Goal: Entertainment & Leisure: Consume media (video, audio)

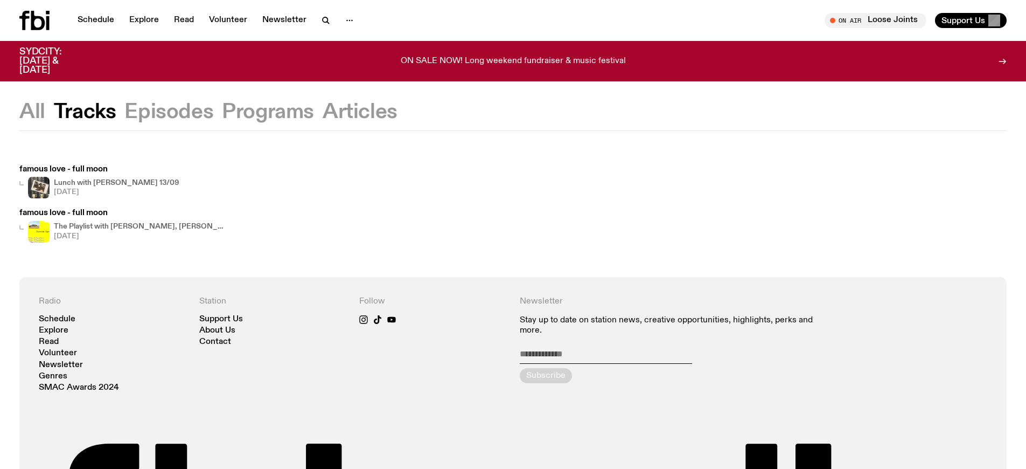
click at [133, 226] on h4 "The Playlist with [PERSON_NAME], [PERSON_NAME], [PERSON_NAME], and Raf" at bounding box center [140, 226] width 172 height 7
click at [893, 20] on span "Tune in live" at bounding box center [879, 20] width 85 height 8
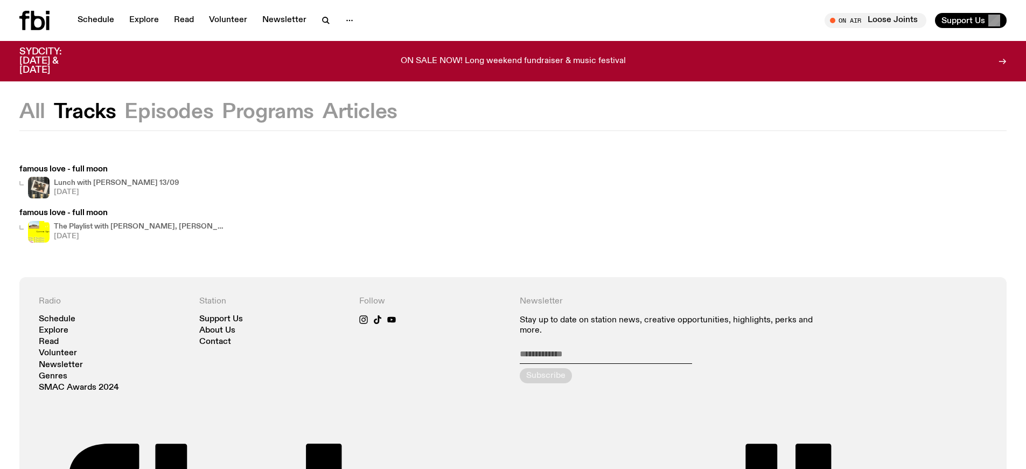
click at [133, 226] on h4 "The Playlist with [PERSON_NAME], [PERSON_NAME], [PERSON_NAME], and Raf" at bounding box center [140, 226] width 172 height 7
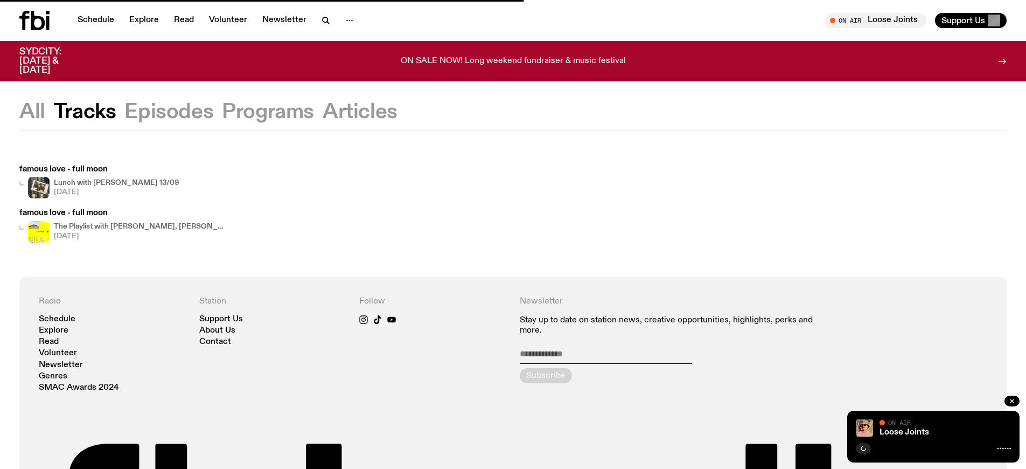
click at [133, 226] on h4 "The Playlist with [PERSON_NAME], [PERSON_NAME], [PERSON_NAME], and Raf" at bounding box center [140, 226] width 172 height 7
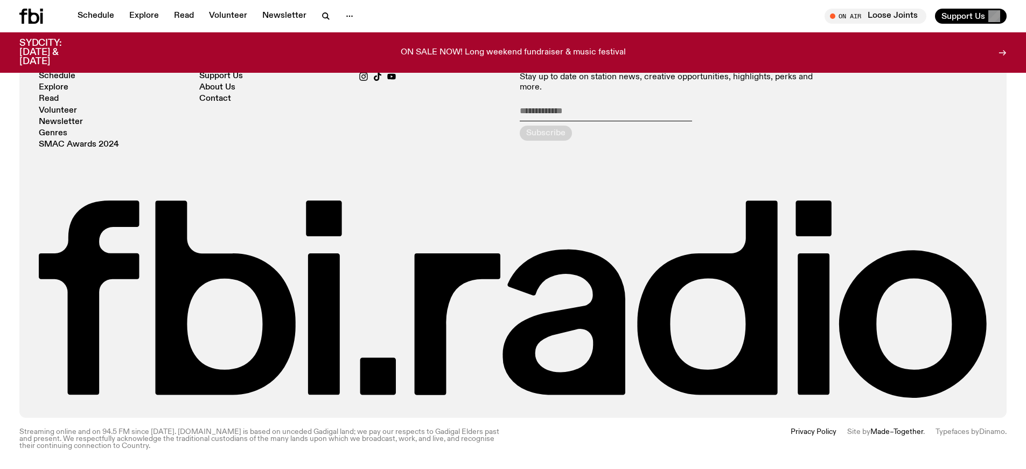
scroll to position [234, 0]
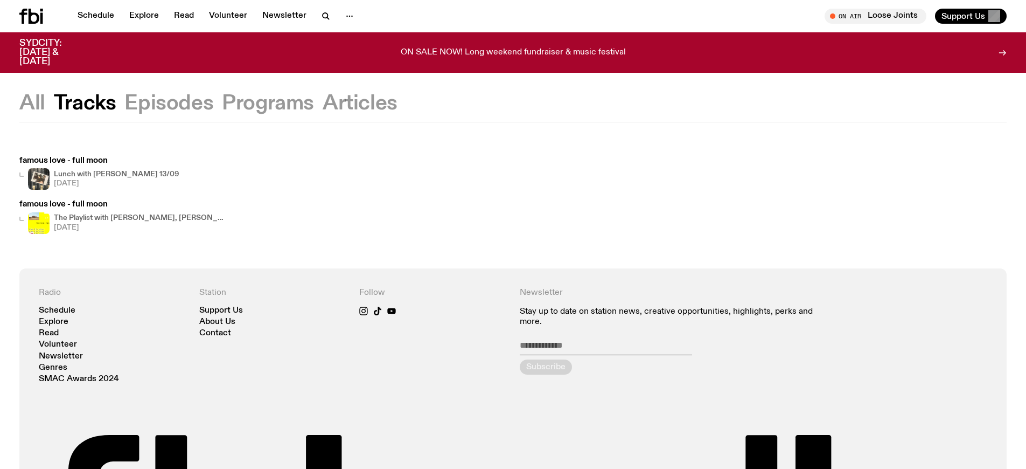
click at [133, 221] on h4 "The Playlist with [PERSON_NAME], [PERSON_NAME], [PERSON_NAME], and Raf" at bounding box center [140, 217] width 172 height 7
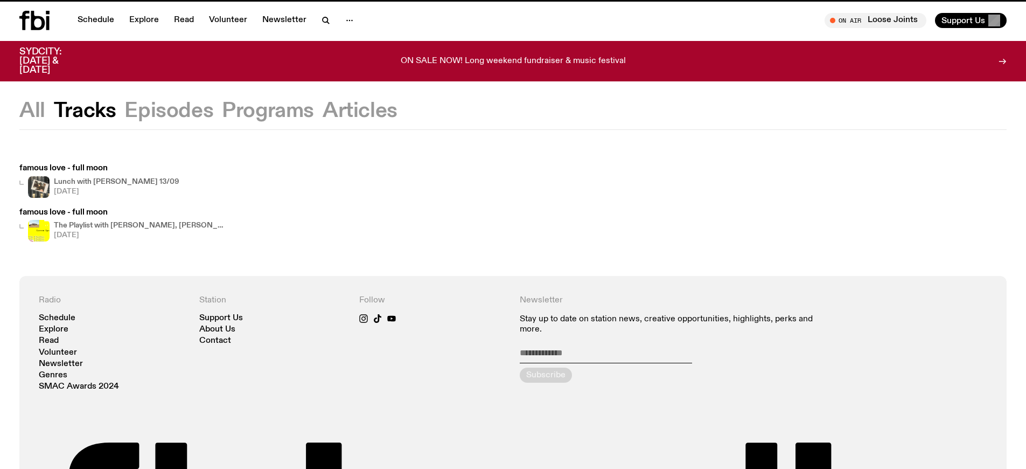
click at [133, 226] on h4 "The Playlist with [PERSON_NAME], [PERSON_NAME], [PERSON_NAME], and Raf" at bounding box center [140, 225] width 172 height 7
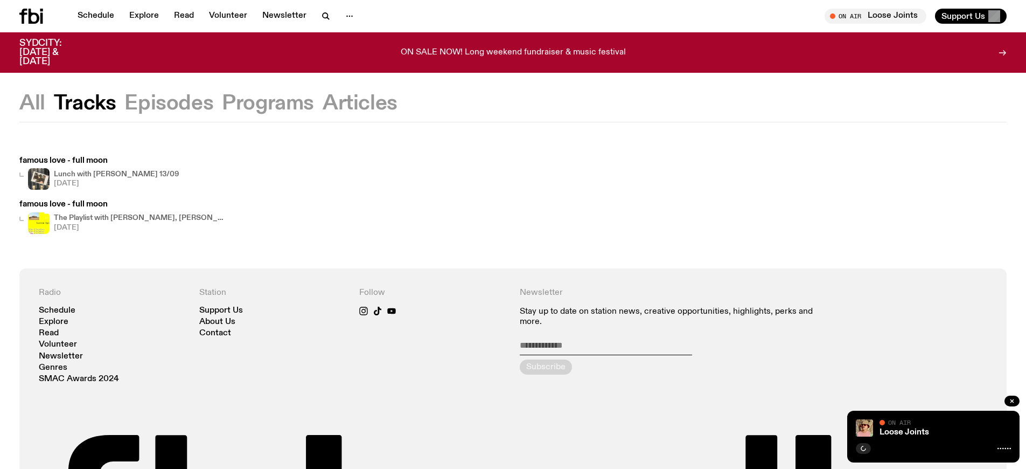
scroll to position [200, 0]
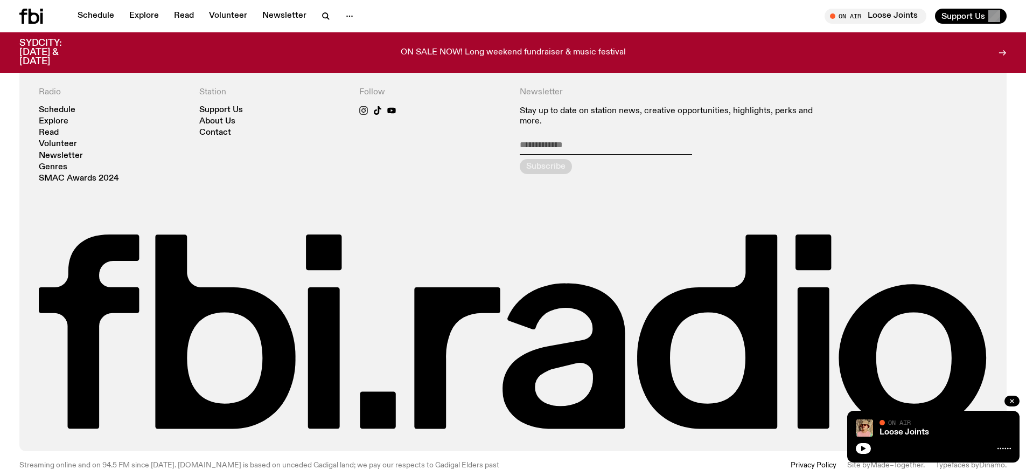
click at [133, 21] on h4 "The Playlist with [PERSON_NAME], [PERSON_NAME], [PERSON_NAME], and Raf" at bounding box center [140, 17] width 172 height 7
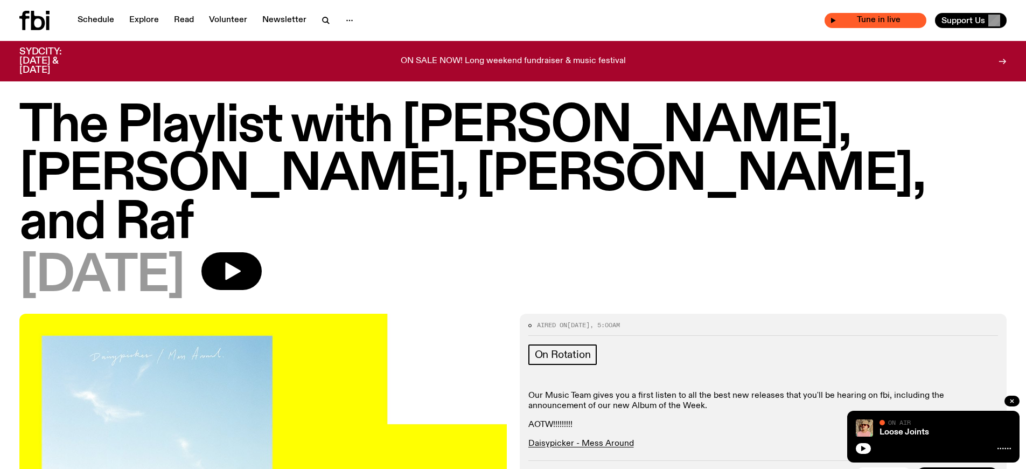
click at [893, 20] on span "Tune in live" at bounding box center [879, 20] width 85 height 8
click at [904, 432] on link "Loose Joints" at bounding box center [905, 432] width 50 height 9
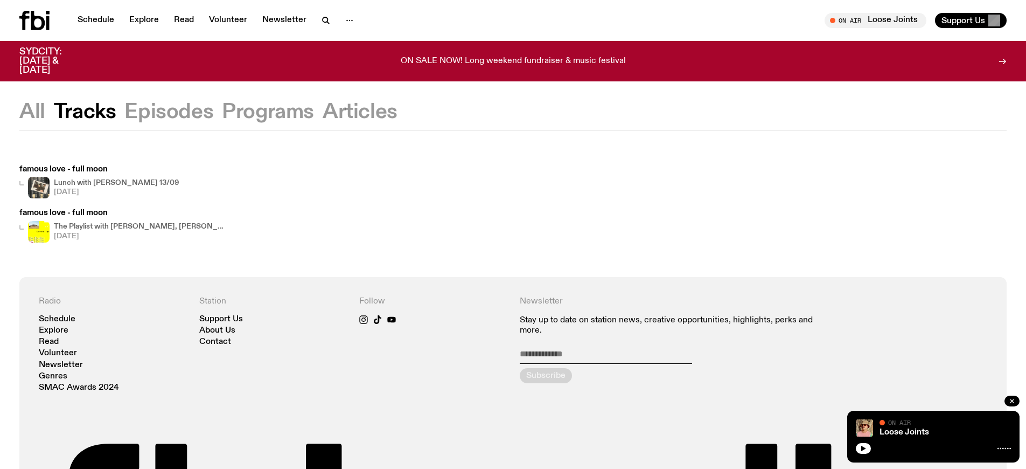
click at [133, 226] on h4 "The Playlist with [PERSON_NAME], [PERSON_NAME], [PERSON_NAME], and Raf" at bounding box center [140, 226] width 172 height 7
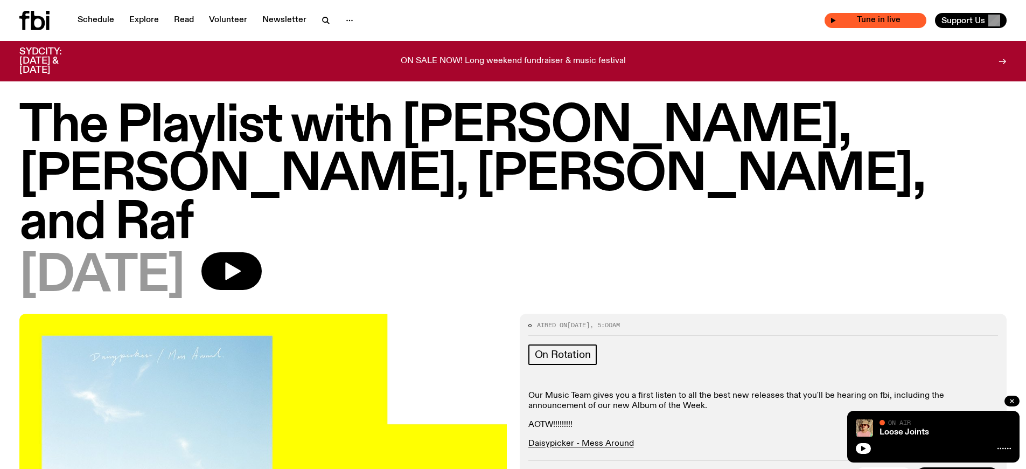
click at [893, 20] on span "Tune in live" at bounding box center [879, 20] width 85 height 8
click at [904, 432] on link "Loose Joints" at bounding box center [905, 432] width 50 height 9
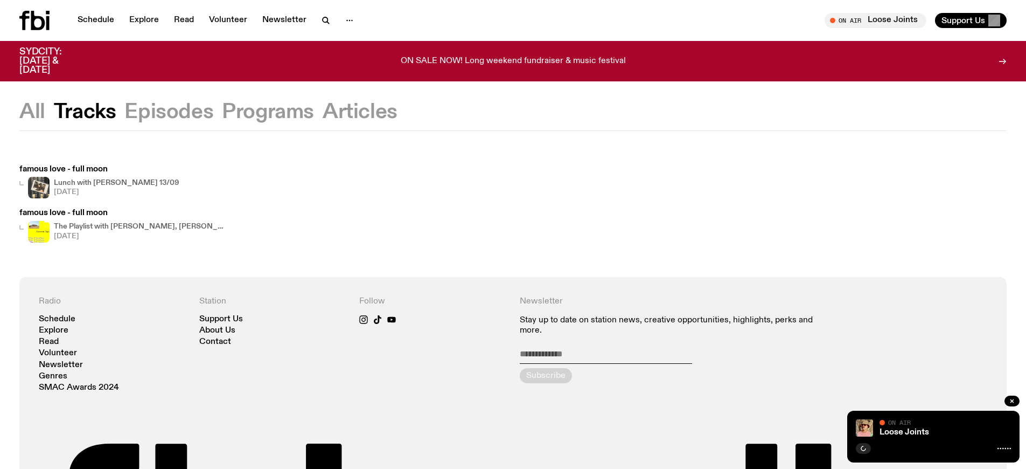
click at [133, 226] on h4 "The Playlist with [PERSON_NAME], [PERSON_NAME], [PERSON_NAME], and Raf" at bounding box center [140, 226] width 172 height 7
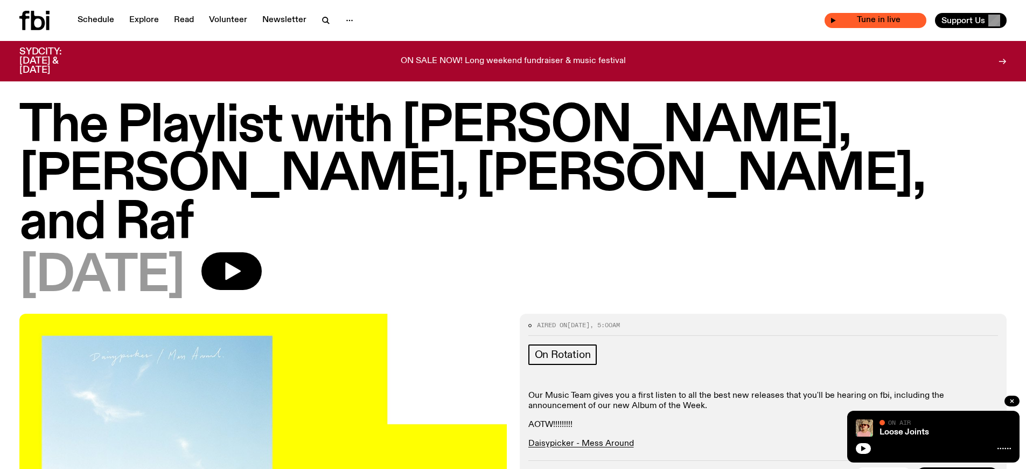
click at [893, 20] on span "Tune in live" at bounding box center [879, 20] width 85 height 8
click at [904, 432] on link "Loose Joints" at bounding box center [905, 432] width 50 height 9
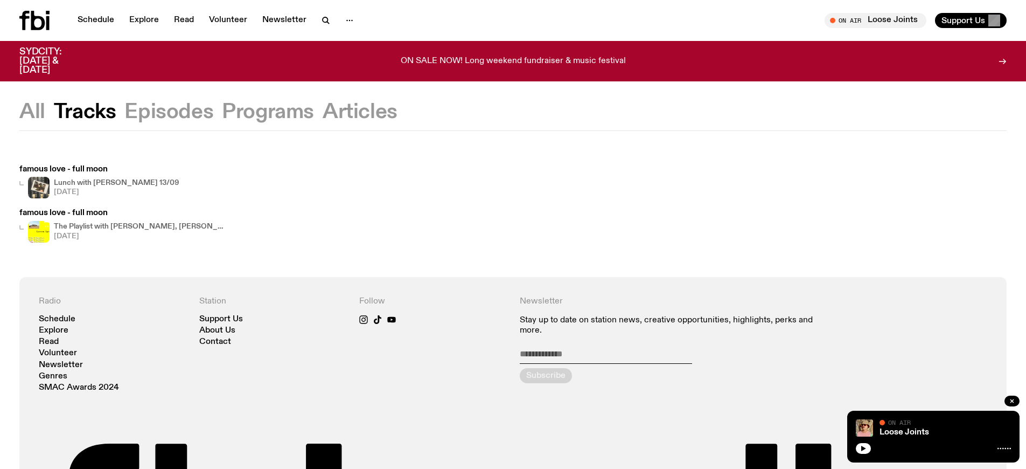
click at [133, 226] on h4 "The Playlist with [PERSON_NAME], [PERSON_NAME], [PERSON_NAME], and Raf" at bounding box center [140, 226] width 172 height 7
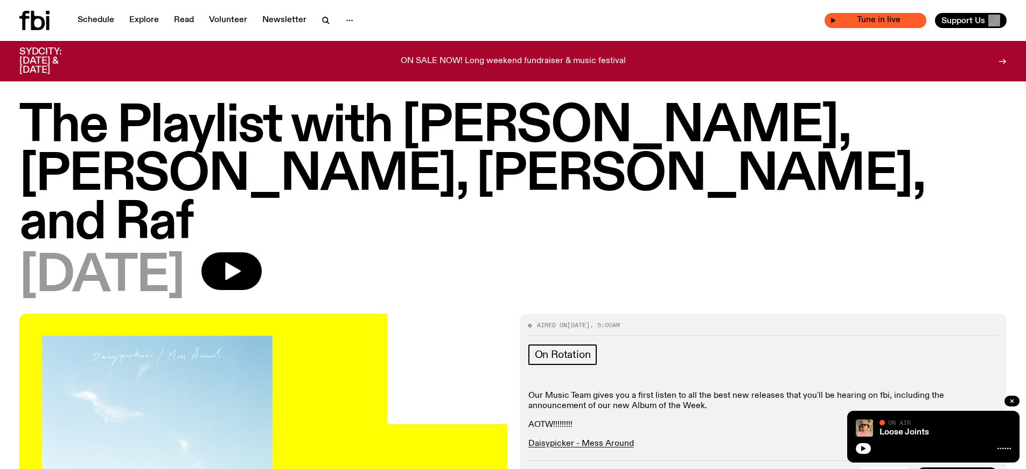
click at [893, 20] on span "Tune in live" at bounding box center [879, 20] width 85 height 8
click at [895, 431] on link "Loose Joints" at bounding box center [905, 432] width 50 height 9
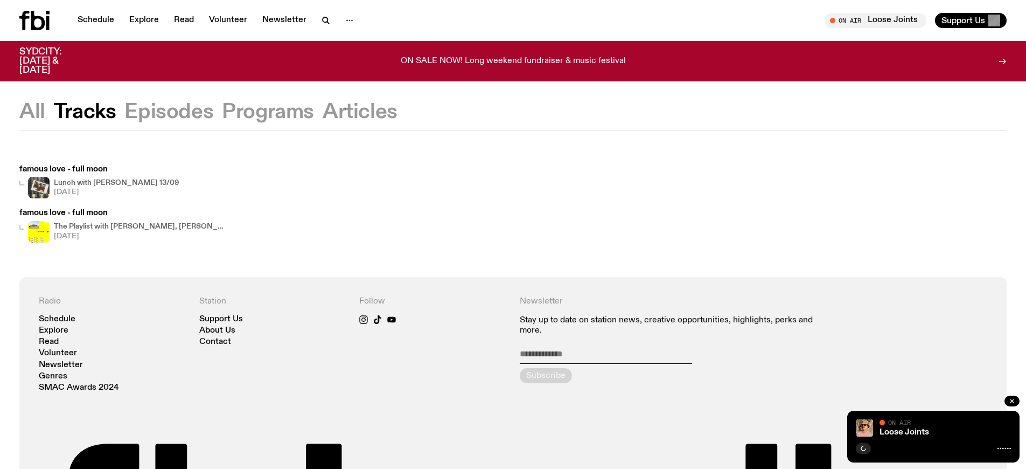
click at [133, 226] on h4 "The Playlist with [PERSON_NAME], [PERSON_NAME], [PERSON_NAME], and Raf" at bounding box center [140, 226] width 172 height 7
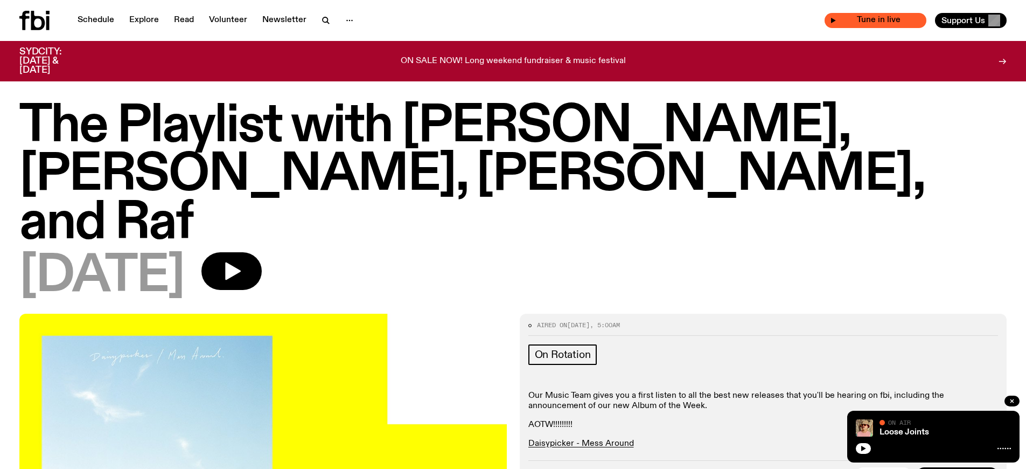
click at [893, 20] on span "Tune in live" at bounding box center [879, 20] width 85 height 8
click at [895, 431] on link "Loose Joints" at bounding box center [905, 432] width 50 height 9
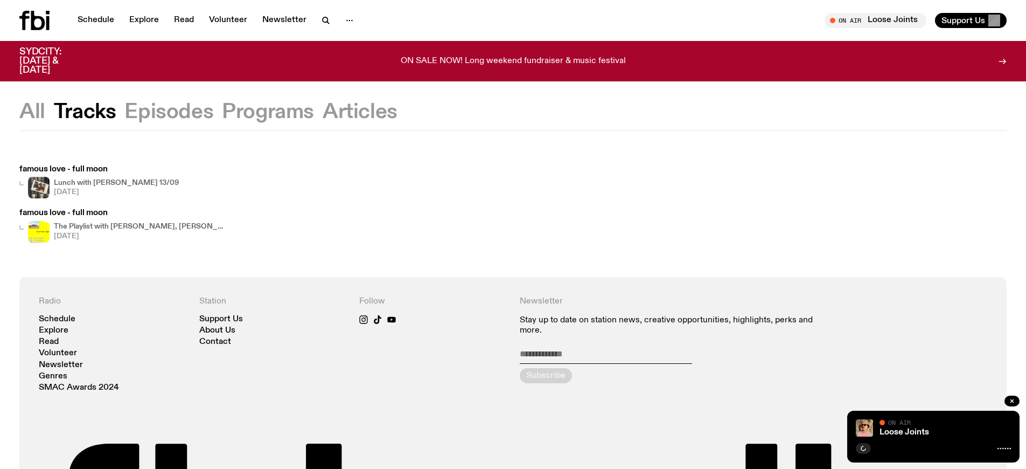
click at [133, 226] on h4 "The Playlist with [PERSON_NAME], [PERSON_NAME], [PERSON_NAME], and Raf" at bounding box center [140, 226] width 172 height 7
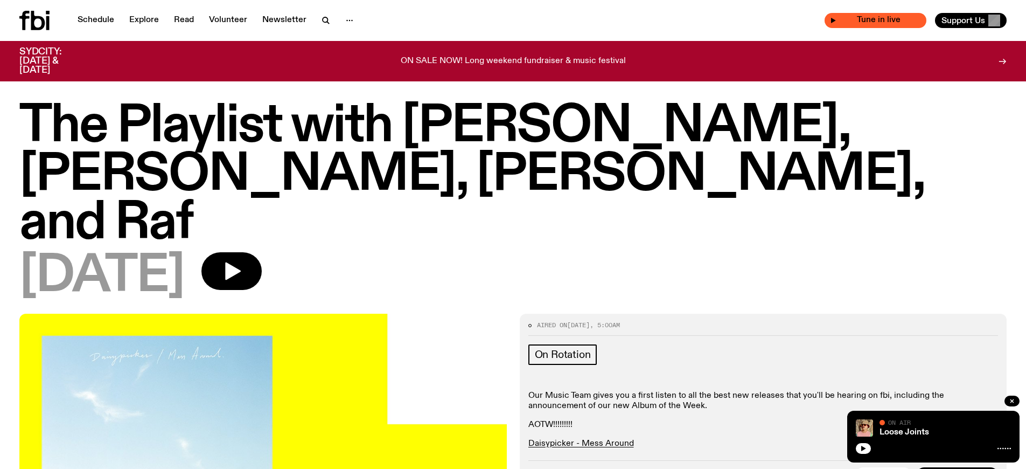
click at [893, 20] on span "Tune in live" at bounding box center [879, 20] width 85 height 8
click at [895, 431] on link "Loose Joints" at bounding box center [905, 432] width 50 height 9
